Goal: Task Accomplishment & Management: Manage account settings

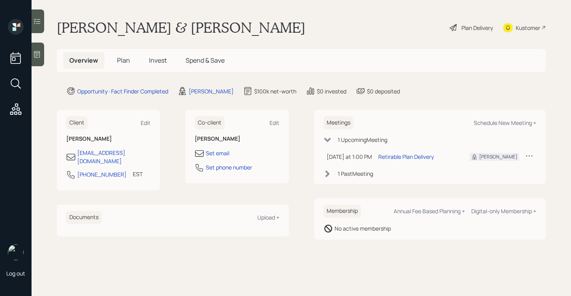
click at [41, 59] on div at bounding box center [38, 55] width 13 height 24
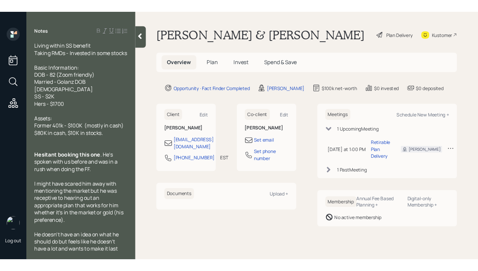
scroll to position [18, 0]
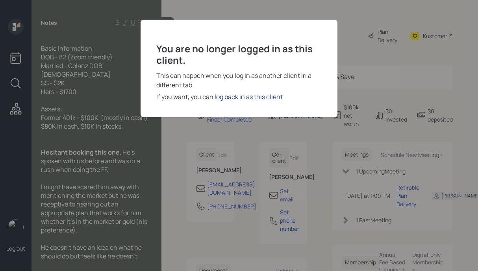
click at [251, 99] on div "log back in as this client" at bounding box center [249, 96] width 68 height 9
